Goal: Information Seeking & Learning: Understand process/instructions

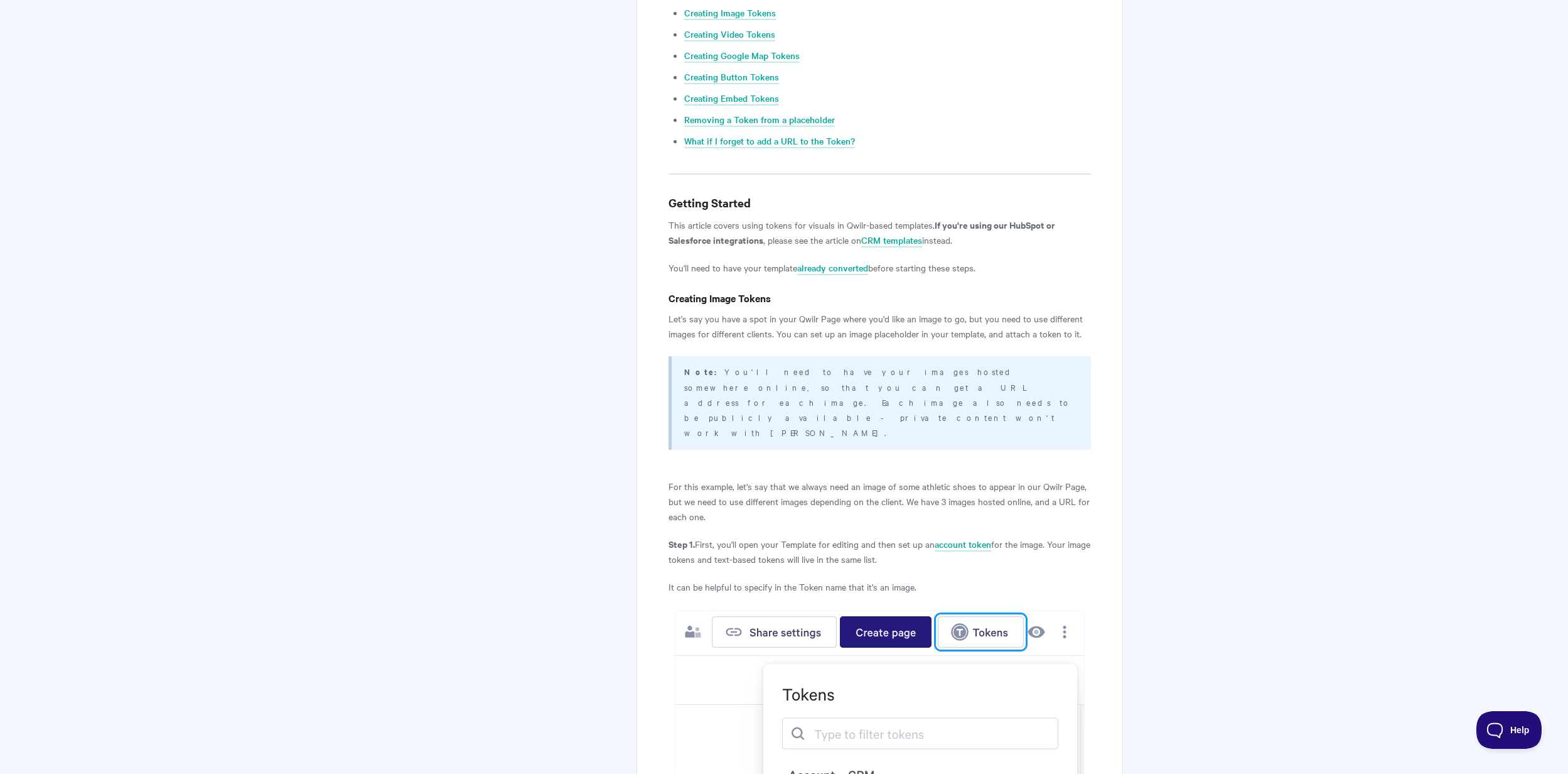
scroll to position [577, 0]
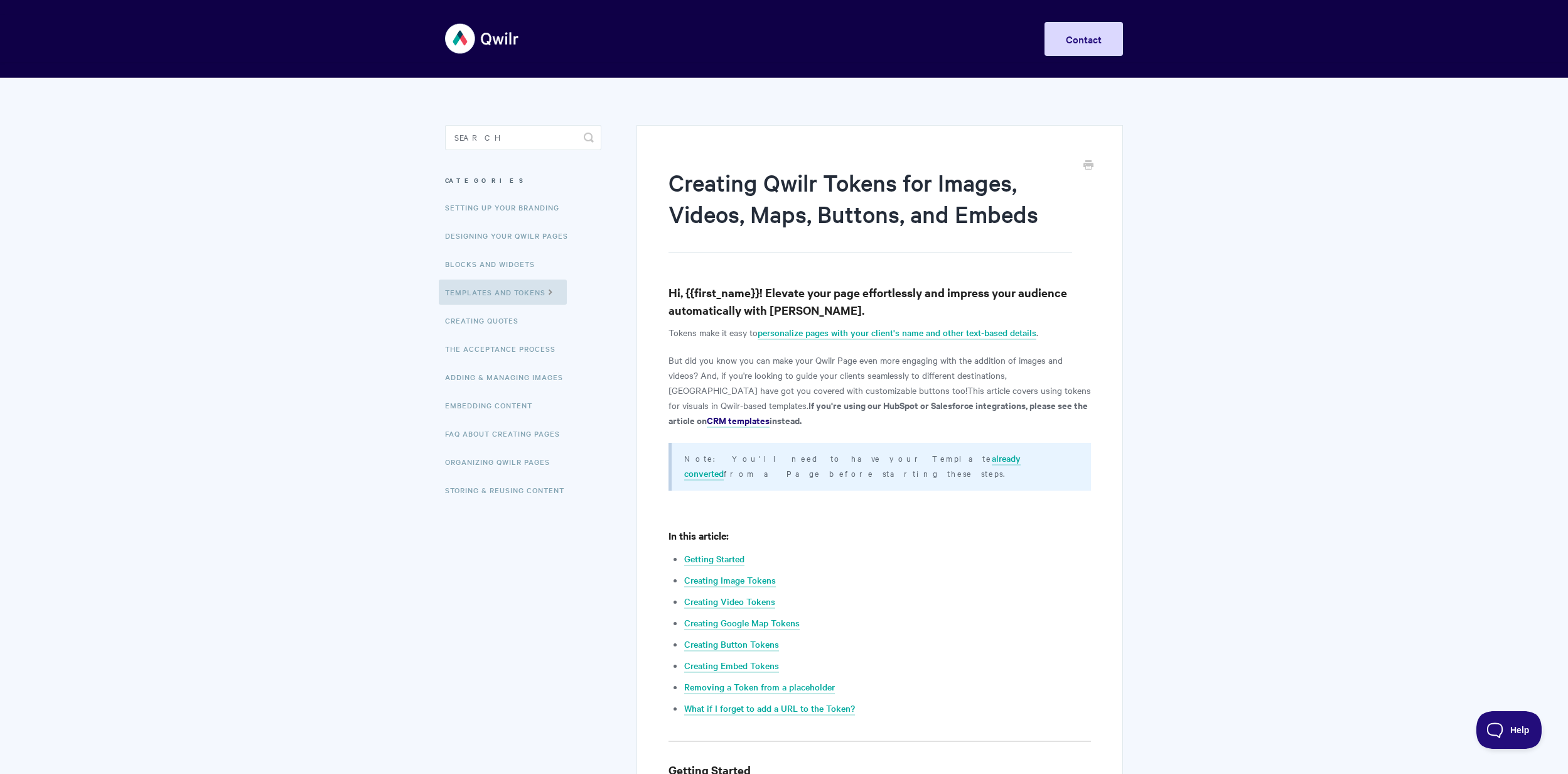
scroll to position [0, 0]
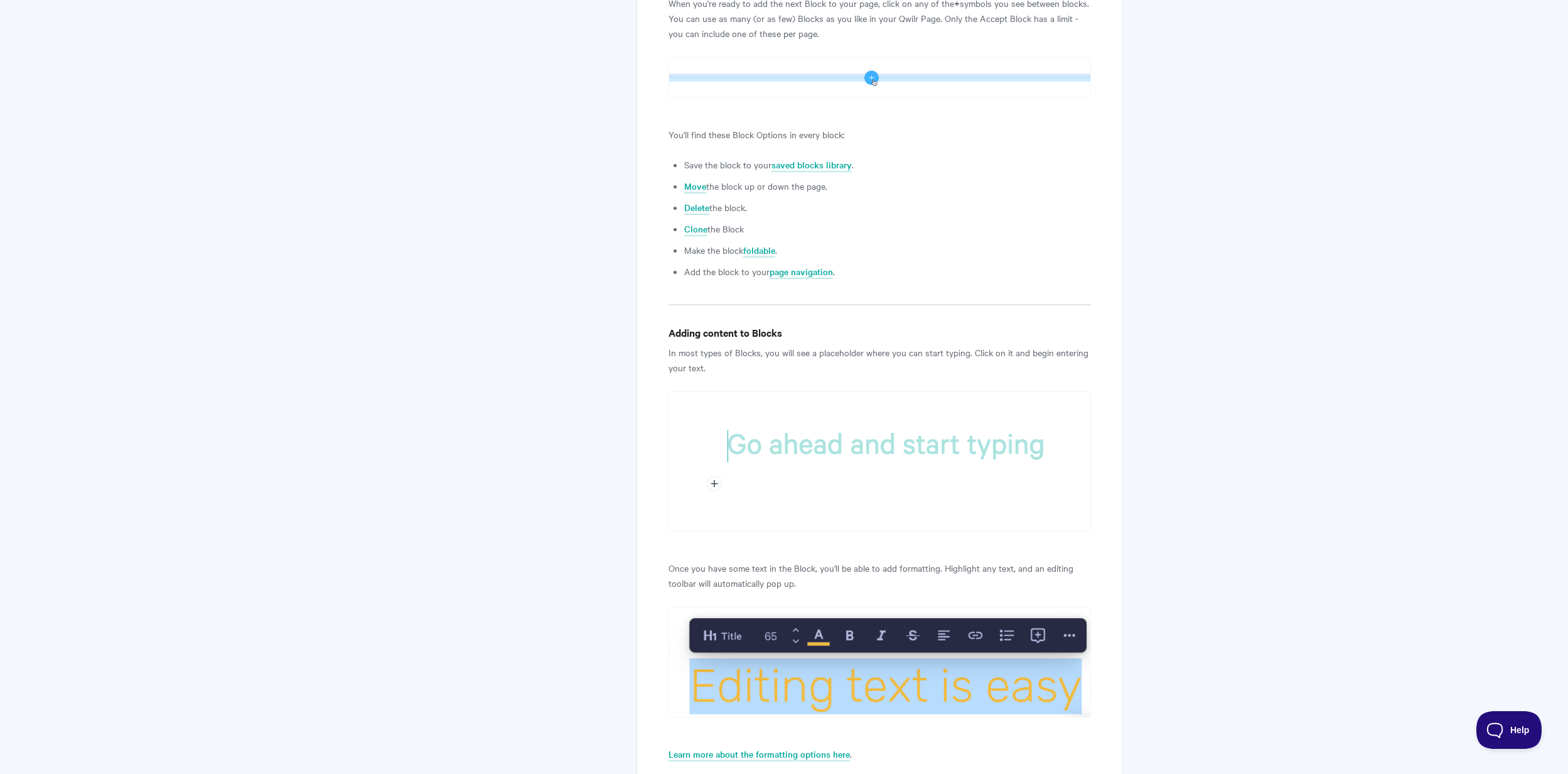
scroll to position [1689, 0]
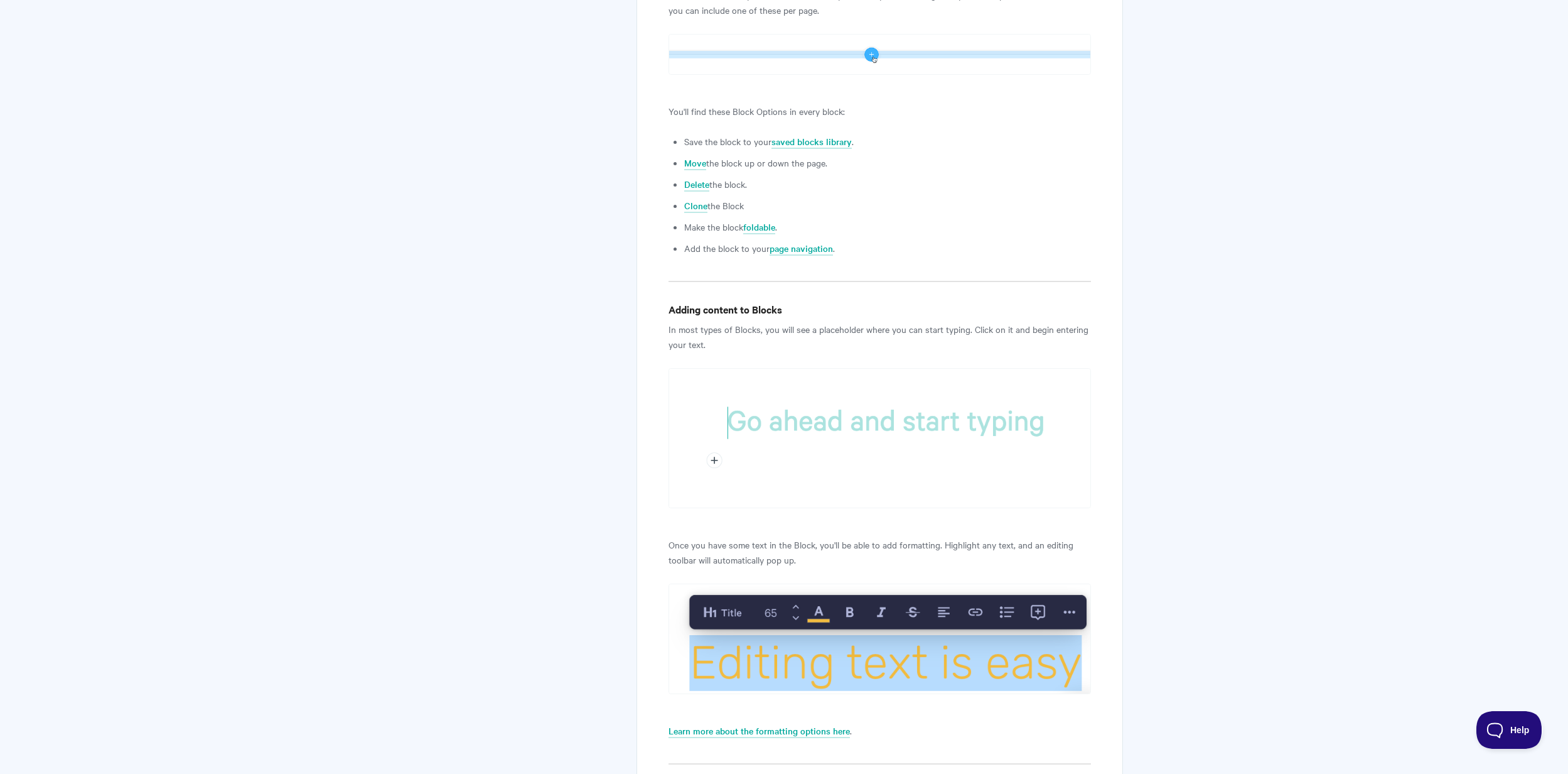
click at [687, 301] on h4 "Adding content to Blocks" at bounding box center [879, 309] width 422 height 16
click at [682, 301] on h4 "Adding content to Blocks" at bounding box center [879, 309] width 422 height 16
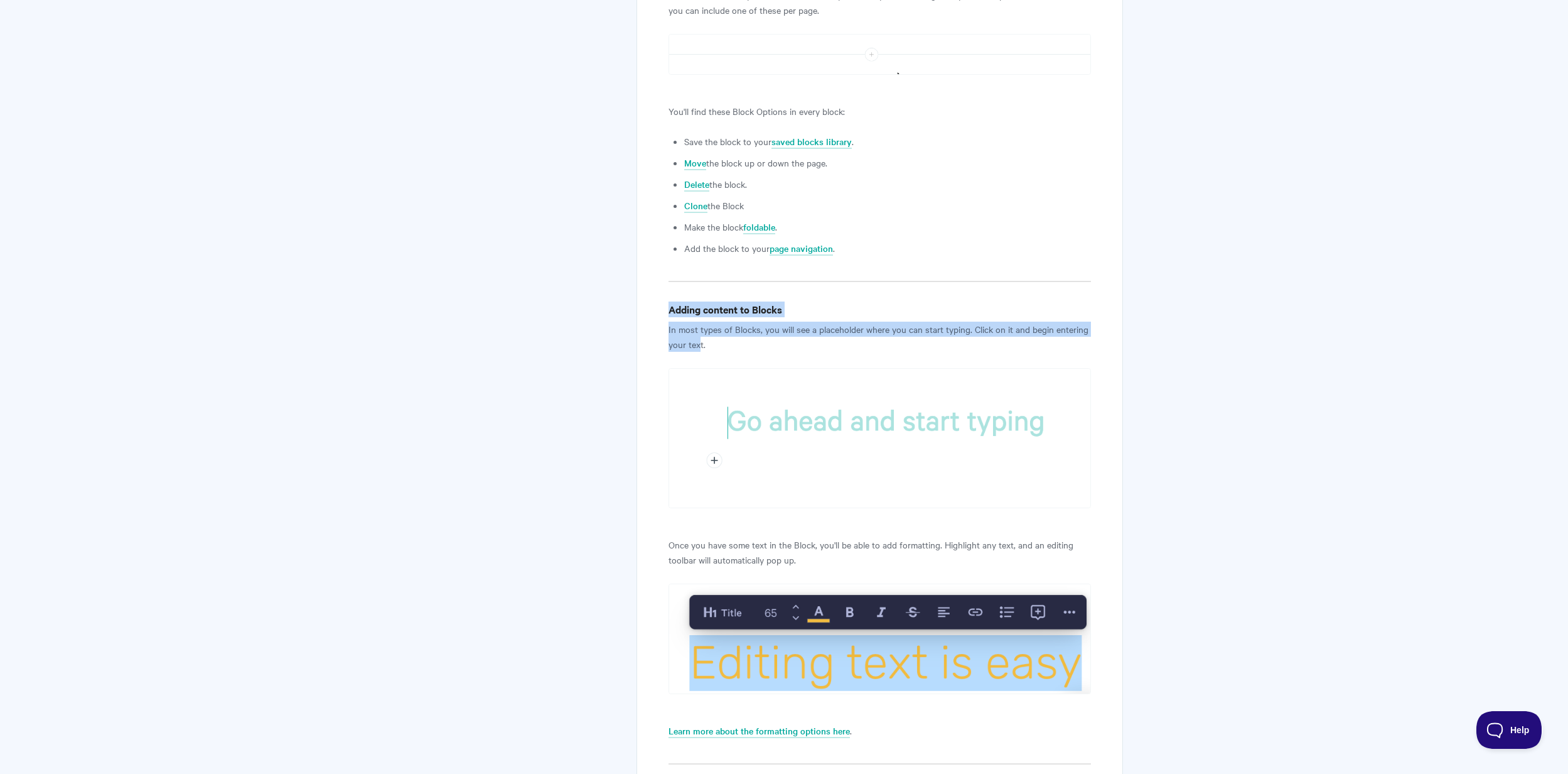
drag, startPoint x: 672, startPoint y: 278, endPoint x: 702, endPoint y: 315, distance: 47.6
click at [702, 321] on p "In most types of Blocks, you will see a placeholder where you can start typing.…" at bounding box center [879, 336] width 422 height 30
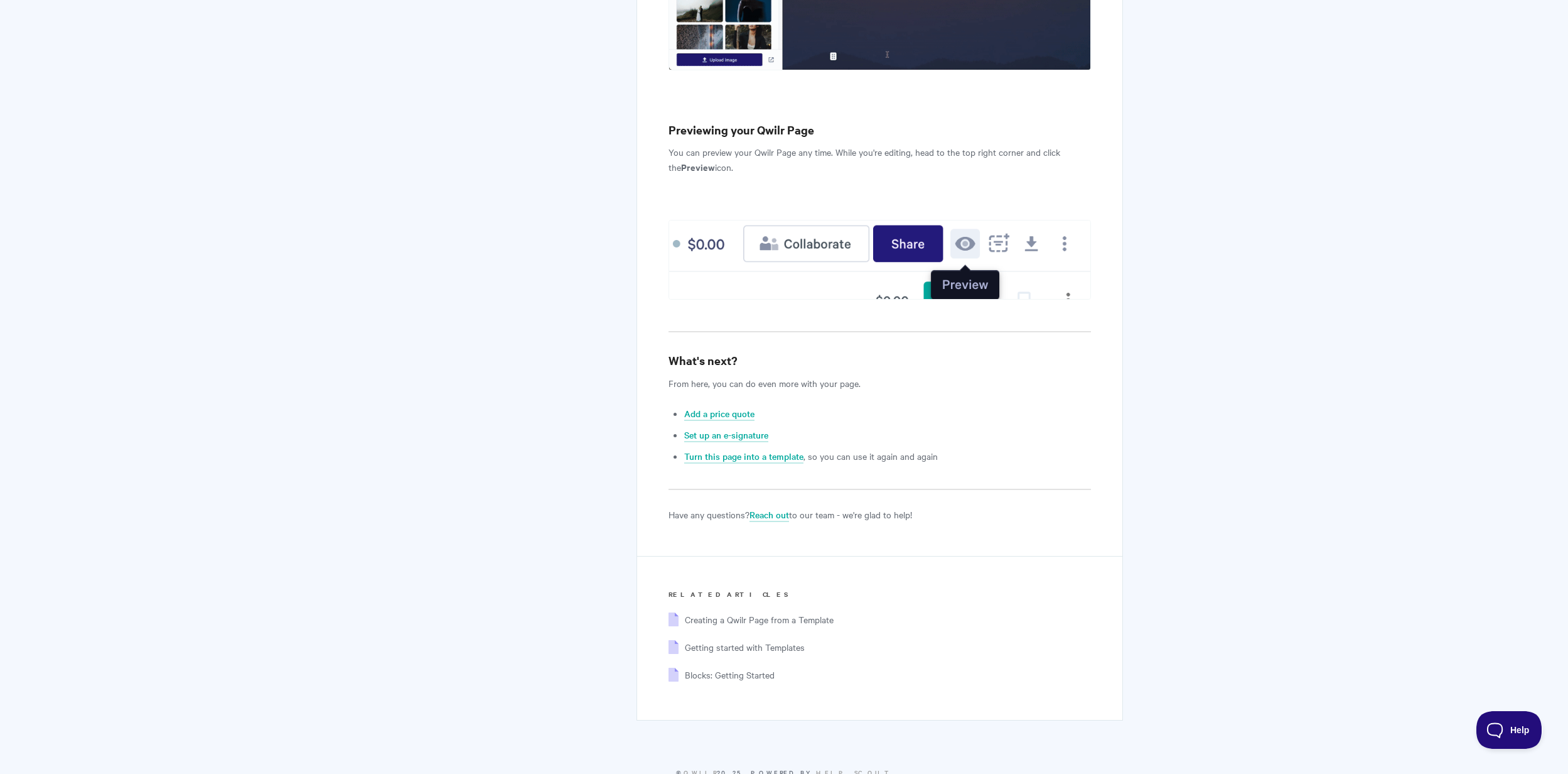
scroll to position [4681, 0]
click at [757, 451] on link "Turn this page into a template" at bounding box center [744, 458] width 119 height 14
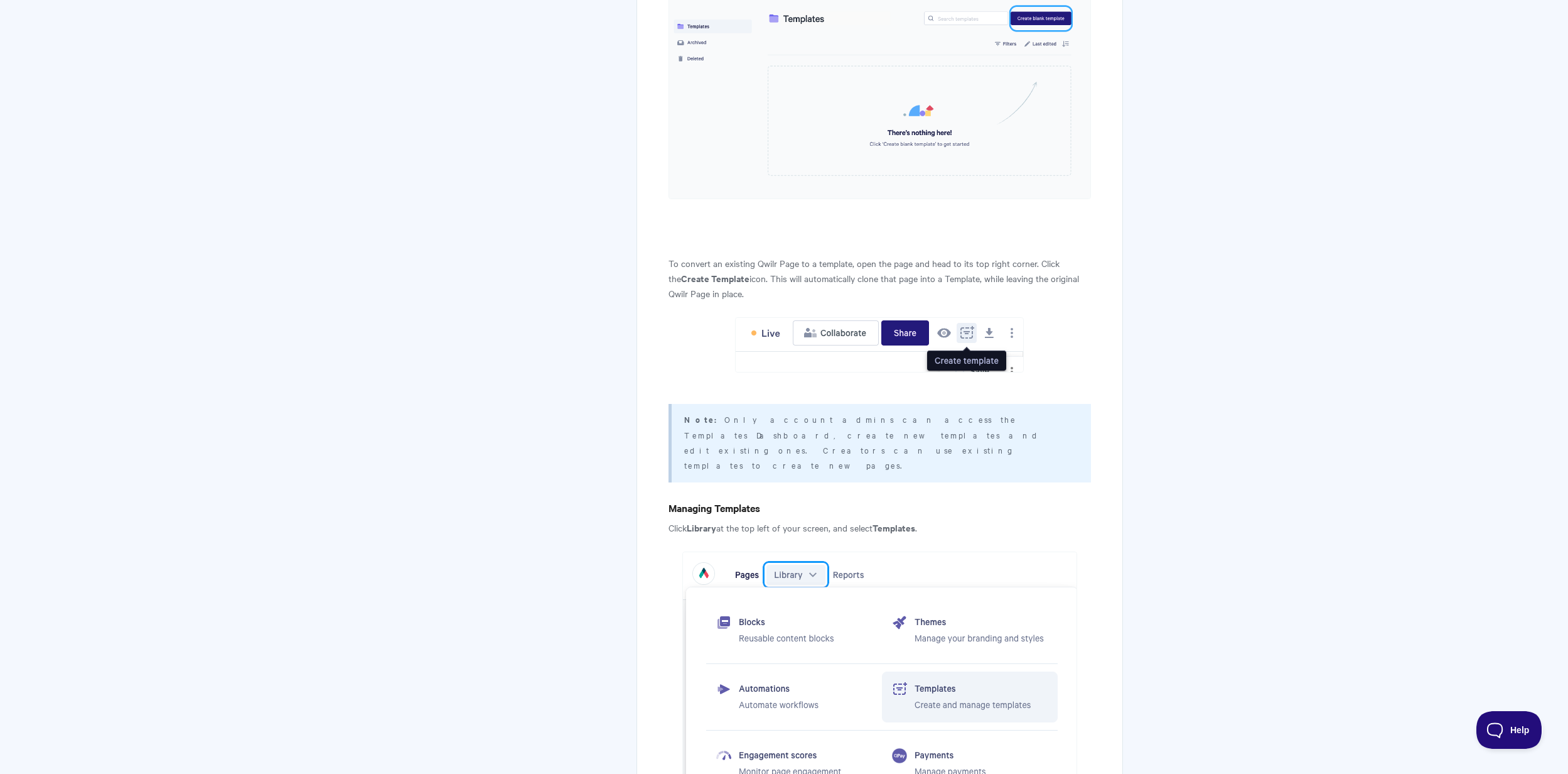
scroll to position [1145, 0]
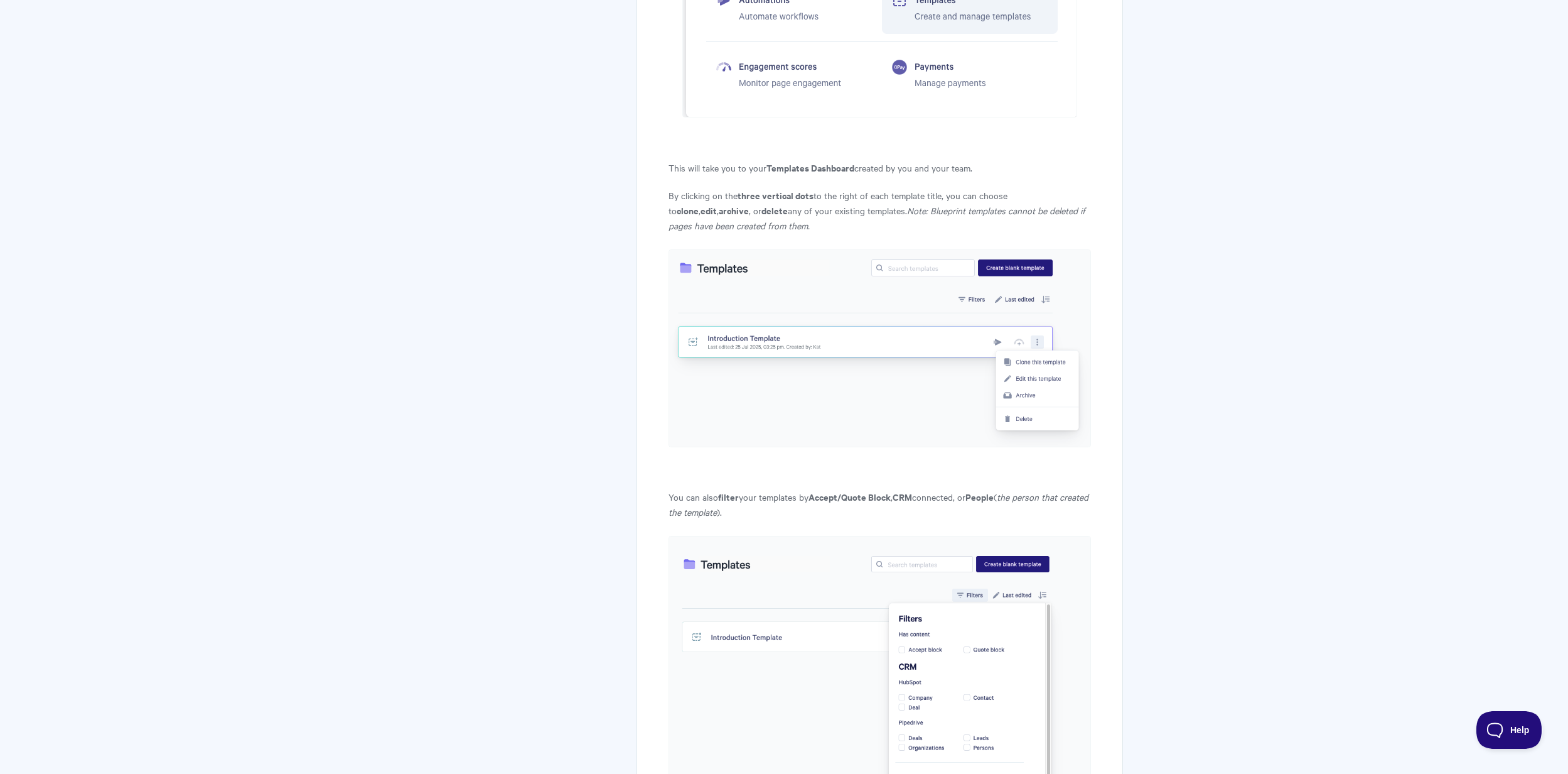
scroll to position [1980, 0]
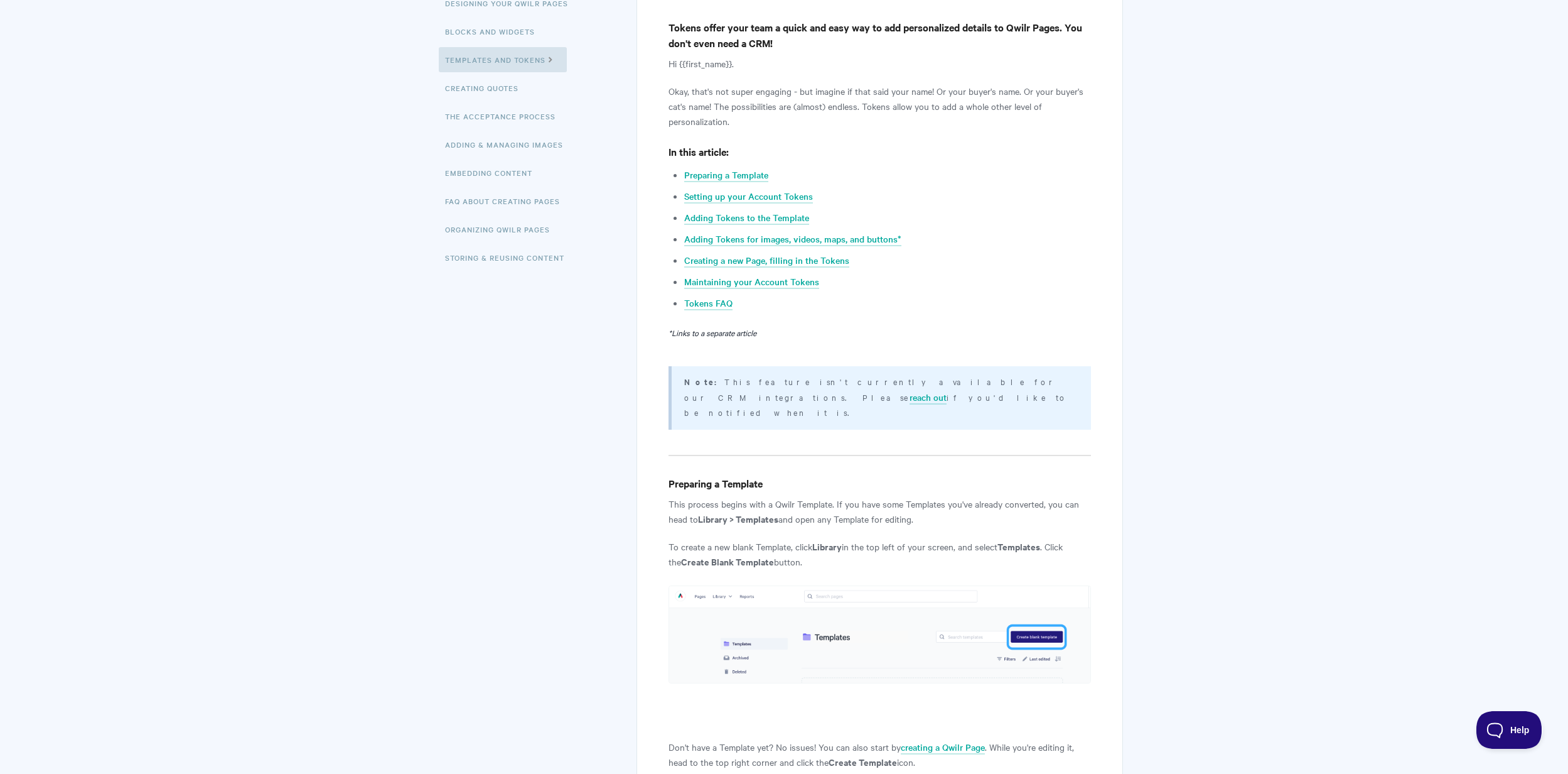
scroll to position [234, 0]
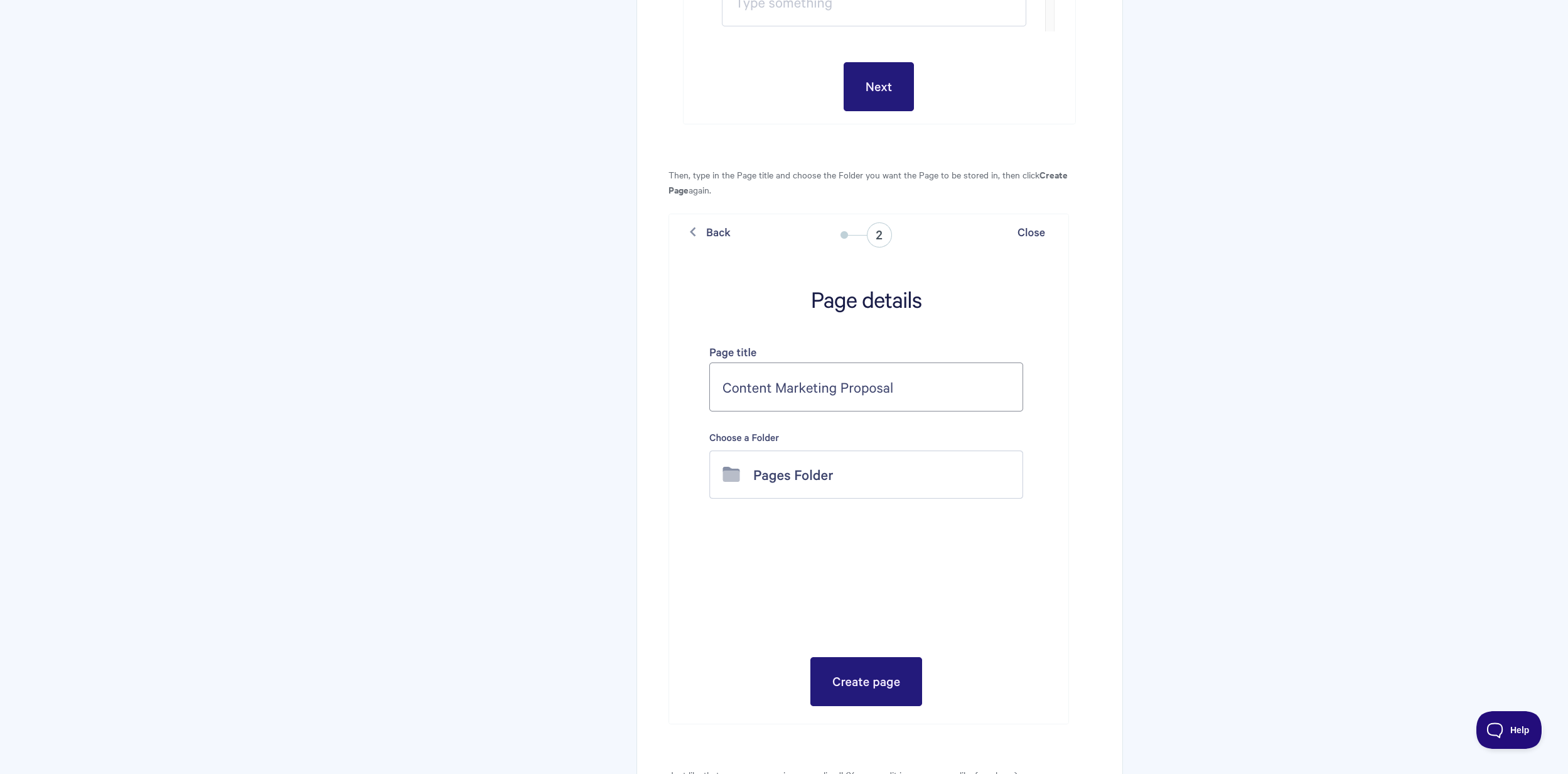
scroll to position [4147, 0]
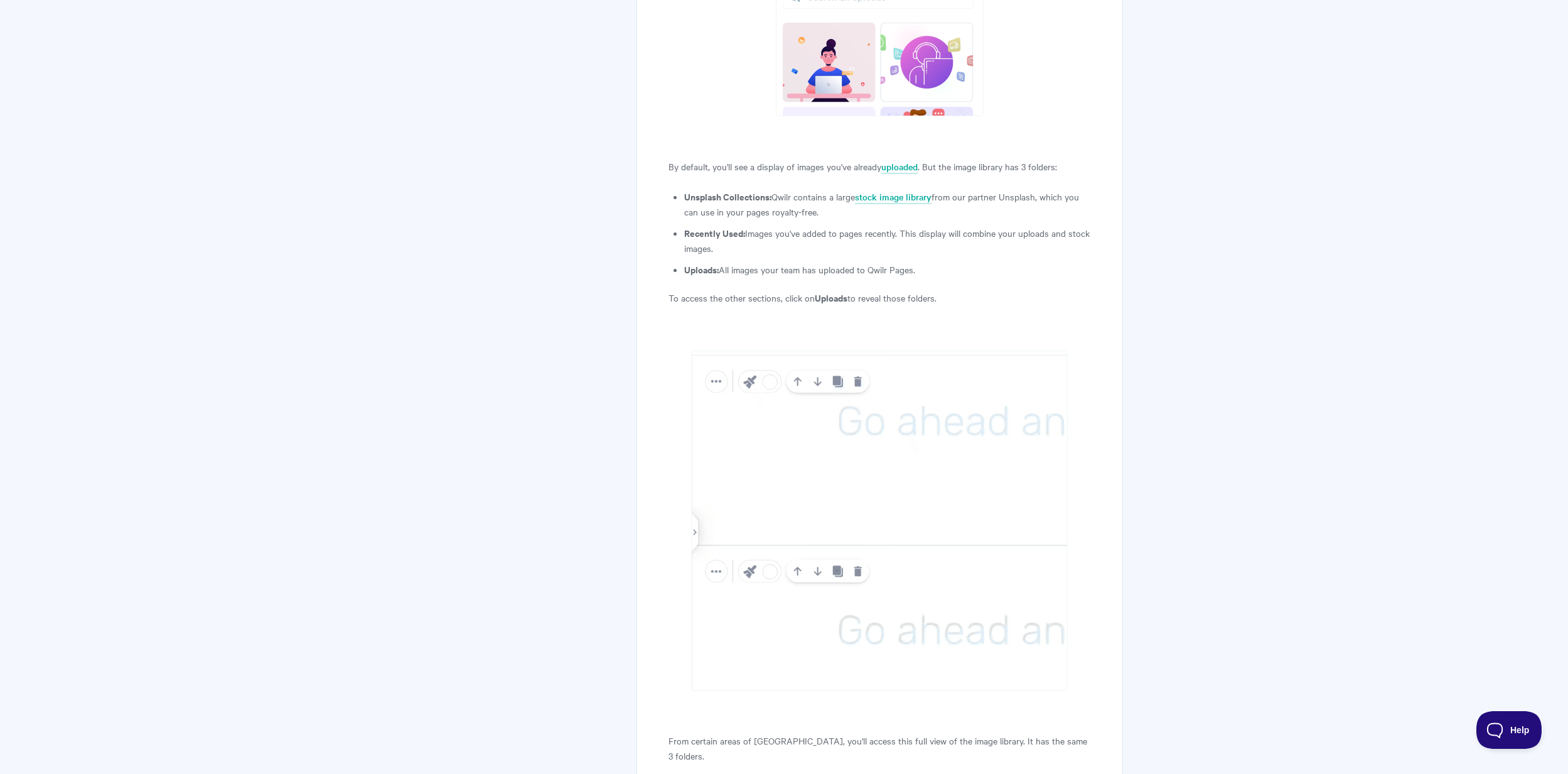
scroll to position [1993, 0]
